Goal: Navigation & Orientation: Find specific page/section

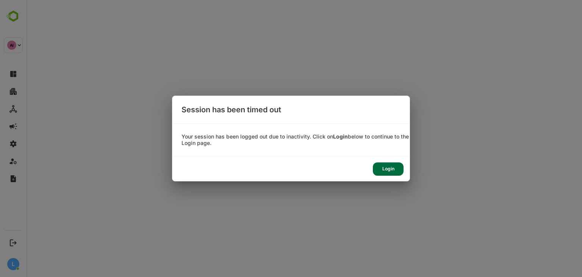
drag, startPoint x: 0, startPoint y: 0, endPoint x: 394, endPoint y: 174, distance: 430.4
click at [394, 174] on div "Login" at bounding box center [290, 169] width 237 height 24
click at [394, 174] on div "Login" at bounding box center [388, 168] width 31 height 13
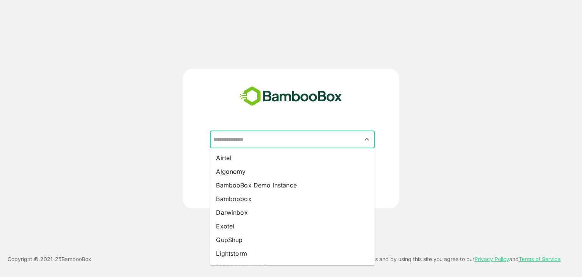
click at [247, 143] on input "text" at bounding box center [293, 139] width 162 height 14
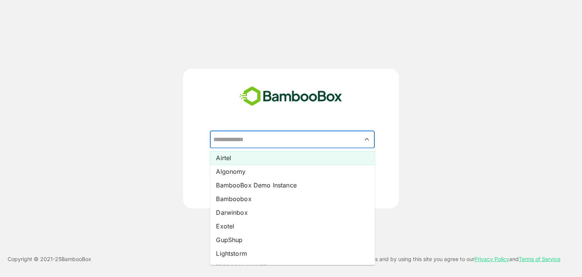
click at [228, 158] on li "Airtel" at bounding box center [292, 158] width 165 height 14
type input "******"
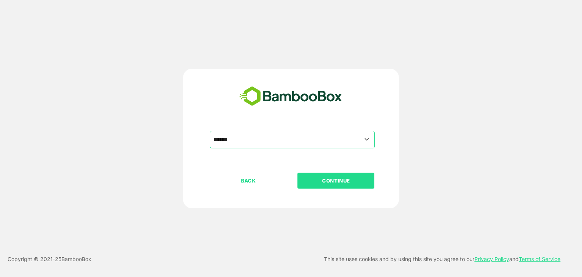
click at [326, 185] on button "CONTINUE" at bounding box center [336, 180] width 77 height 16
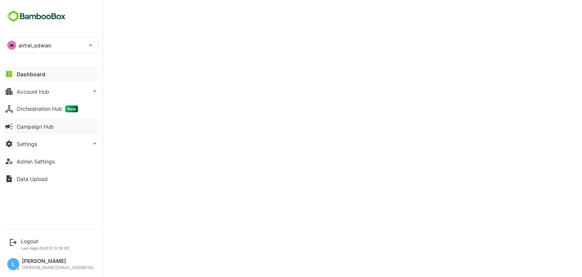
click at [37, 122] on button "Campaign Hub" at bounding box center [51, 126] width 95 height 15
